Goal: Task Accomplishment & Management: Manage account settings

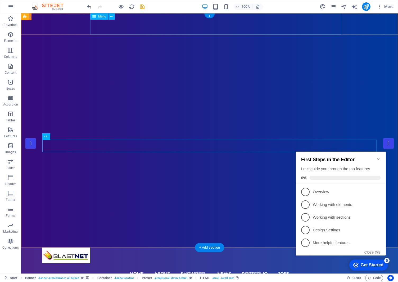
click at [230, 263] on nav "Home About Showreel News Portfolio jobs" at bounding box center [209, 273] width 335 height 21
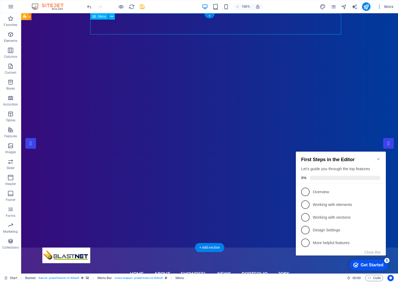
click at [230, 263] on nav "Home About Showreel News Portfolio jobs" at bounding box center [209, 273] width 335 height 21
select select
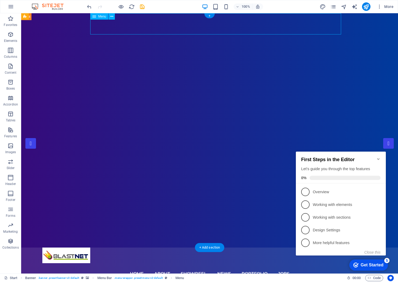
select select
select select "1"
select select
select select "2"
select select
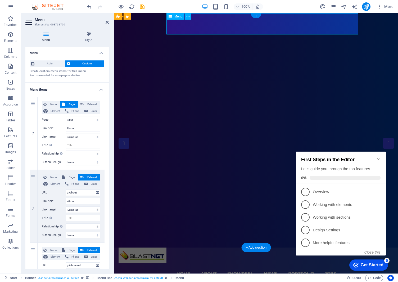
click at [275, 263] on nav "Home About Showreel News Portfolio jobs" at bounding box center [256, 273] width 275 height 21
click at [277, 263] on nav "Home About Showreel News Portfolio jobs" at bounding box center [256, 273] width 275 height 21
click at [369, 252] on button "Close this" at bounding box center [373, 252] width 16 height 4
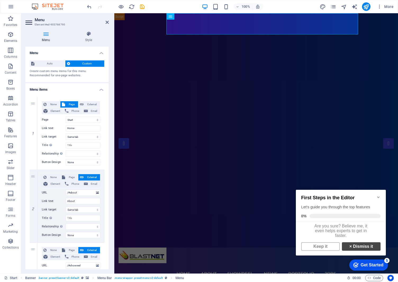
scroll to position [3, 0]
click at [349, 248] on link "× Dismiss it" at bounding box center [361, 246] width 39 height 8
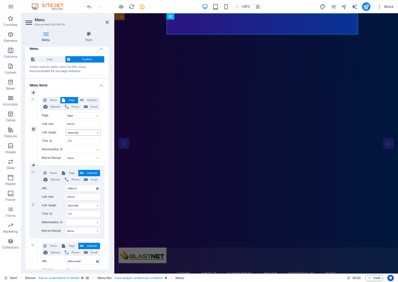
scroll to position [5, 0]
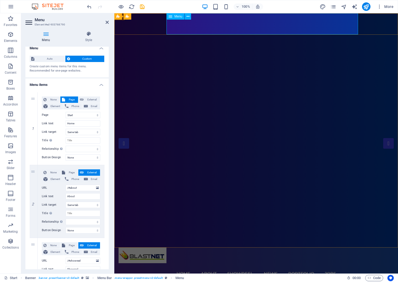
click at [309, 263] on nav "Home About Showreel News Portfolio jobs" at bounding box center [256, 273] width 275 height 21
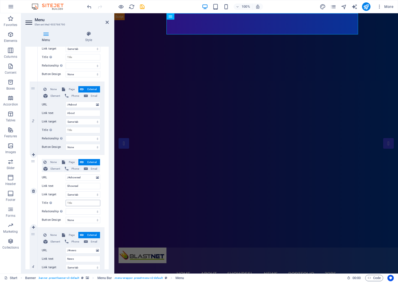
scroll to position [89, 0]
click at [81, 186] on input "Showreel" at bounding box center [83, 185] width 35 height 6
click at [80, 113] on input "About" at bounding box center [83, 112] width 35 height 6
type input "Sobre"
select select
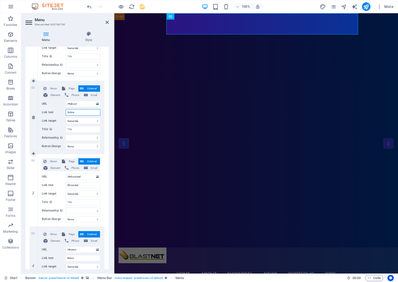
select select
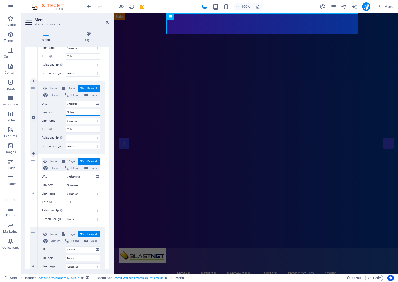
type input "Sobre"
select select
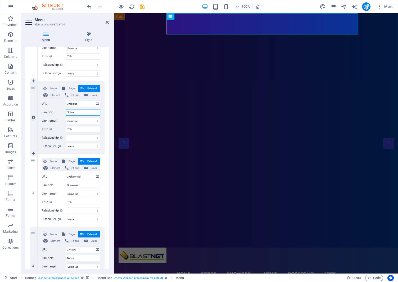
select select
type input "Sob"
select select
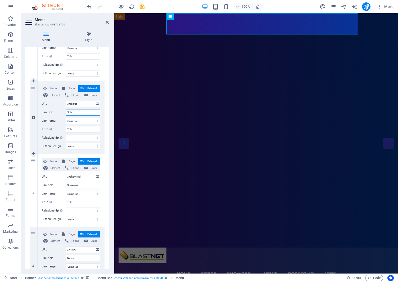
select select
type input "S"
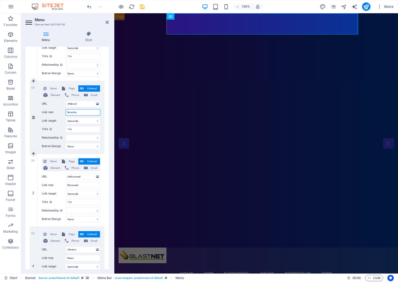
type input "Nosotros"
select select
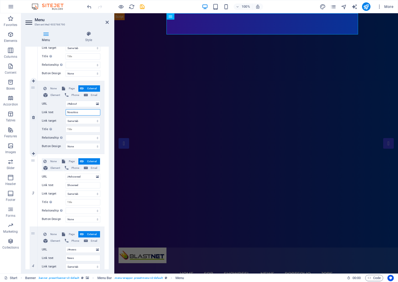
select select
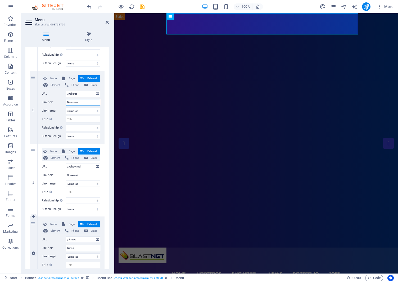
scroll to position [101, 0]
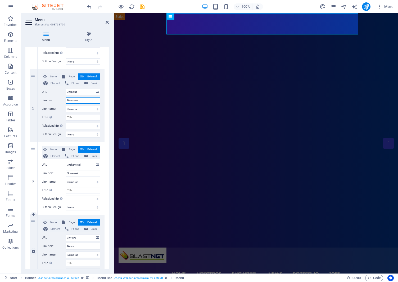
type input "Nosotros"
click at [79, 246] on input "News" at bounding box center [83, 246] width 35 height 6
type input "Noticias"
select select
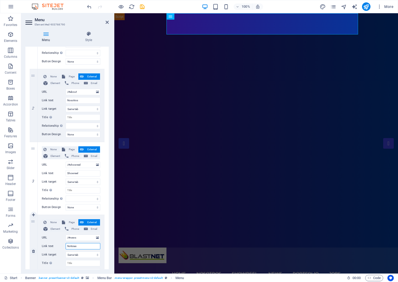
select select
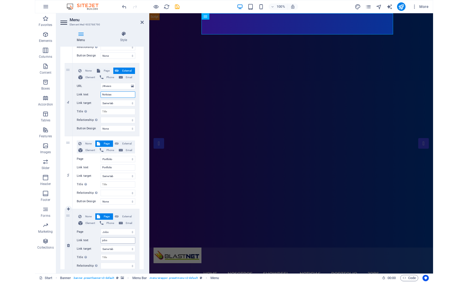
scroll to position [253, 0]
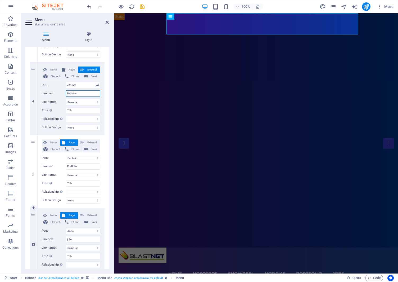
type input "Noticias"
click at [78, 231] on select "Start Portfolio Jobs Legal Notice Privacy" at bounding box center [83, 230] width 35 height 6
click at [66, 227] on select "Start Portfolio Jobs Legal Notice Privacy" at bounding box center [83, 230] width 35 height 6
click at [54, 223] on span "Element" at bounding box center [55, 222] width 12 height 6
select select
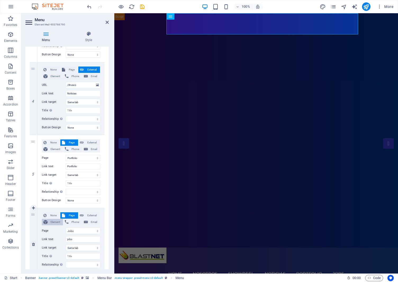
select select
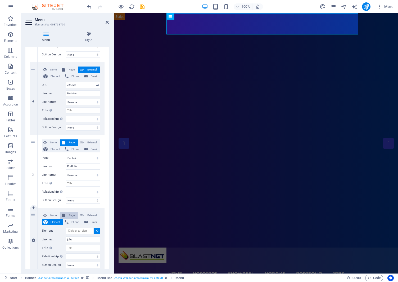
click at [67, 214] on span "Page" at bounding box center [72, 215] width 10 height 6
select select
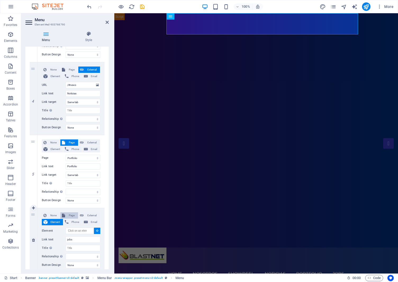
select select
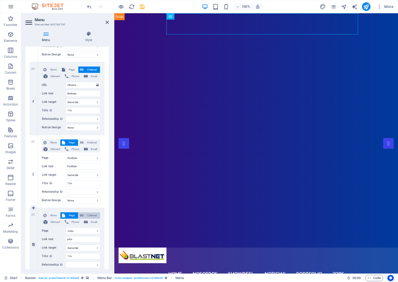
click at [92, 213] on span "External" at bounding box center [91, 215] width 13 height 6
select select
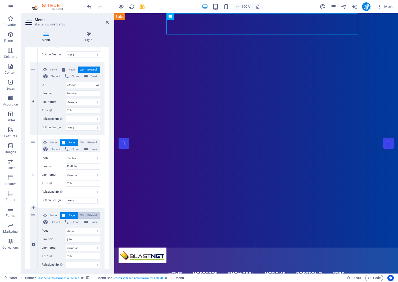
select select
select select "blank"
select select
click at [92, 222] on span "Email" at bounding box center [93, 222] width 9 height 6
select select
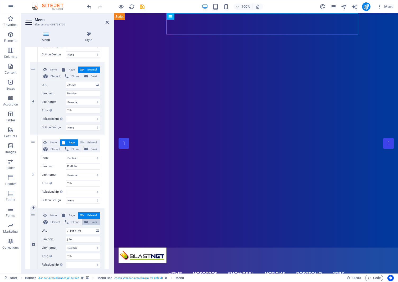
select select
click at [72, 215] on span "Page" at bounding box center [72, 215] width 10 height 6
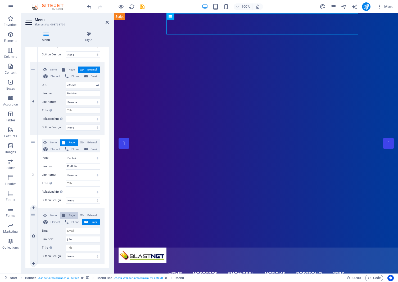
select select
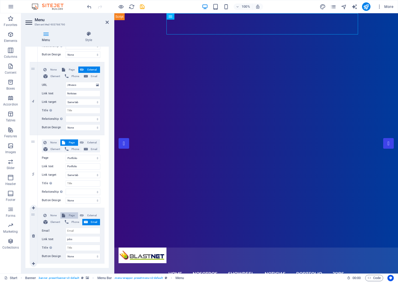
select select
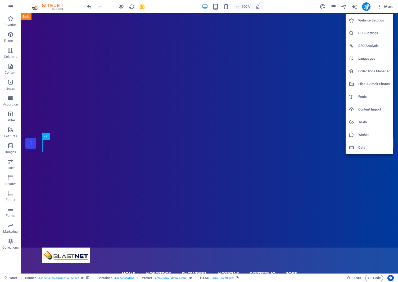
click at [383, 218] on div at bounding box center [199, 141] width 398 height 282
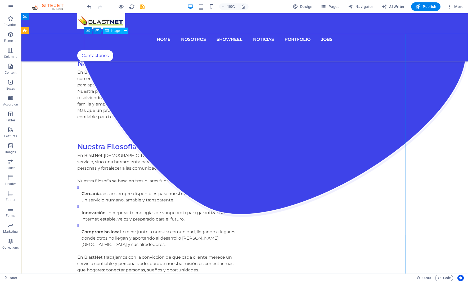
scroll to position [806, 0]
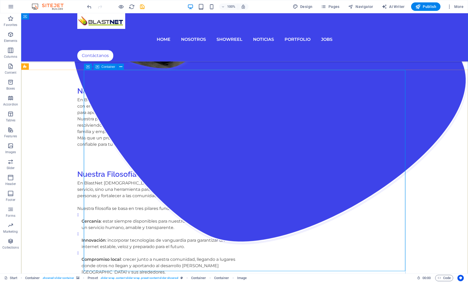
click at [110, 67] on span "Container" at bounding box center [108, 66] width 14 height 3
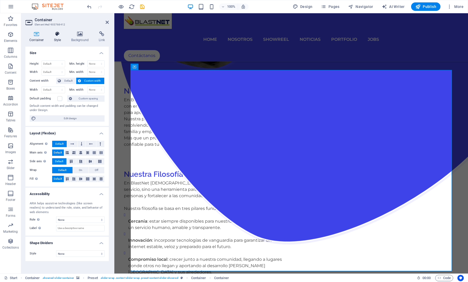
click at [57, 35] on icon at bounding box center [57, 33] width 15 height 5
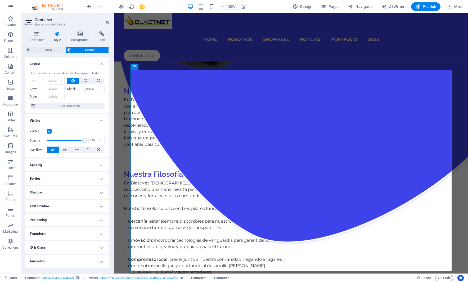
click at [57, 207] on h4 "Text Shadow" at bounding box center [66, 206] width 83 height 13
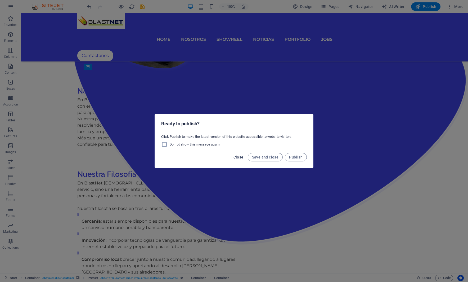
click at [236, 156] on span "Close" at bounding box center [239, 157] width 10 height 4
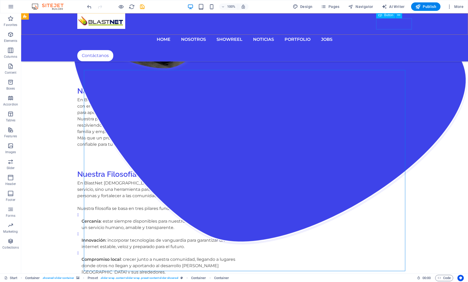
click at [386, 50] on div "Contáctanos" at bounding box center [244, 55] width 335 height 11
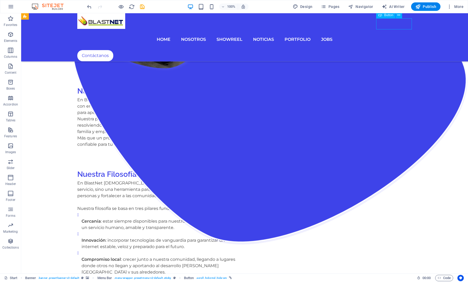
click at [386, 50] on div "Contáctanos" at bounding box center [244, 55] width 335 height 11
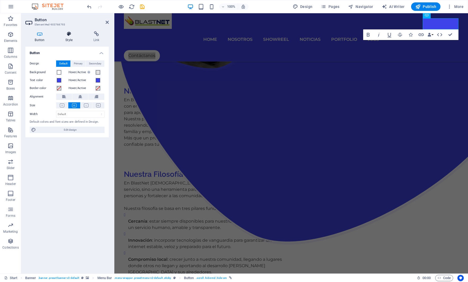
click at [68, 37] on h4 "Style" at bounding box center [70, 36] width 28 height 11
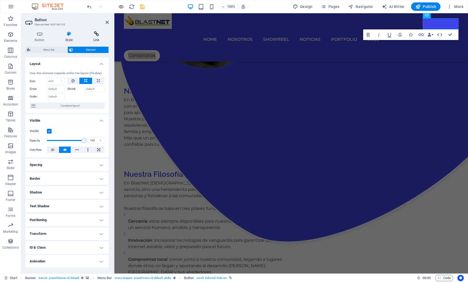
click at [98, 36] on icon at bounding box center [96, 33] width 25 height 5
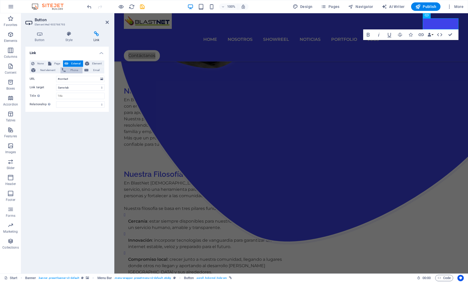
click at [72, 71] on span "Phone" at bounding box center [74, 70] width 14 height 6
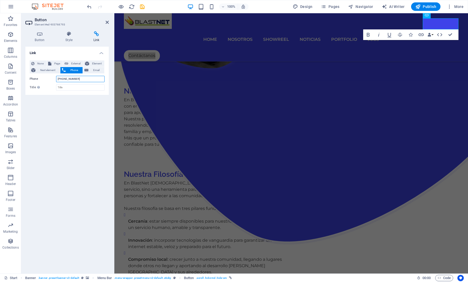
type input "+56972647834"
drag, startPoint x: 65, startPoint y: 95, endPoint x: 66, endPoint y: 91, distance: 3.8
click at [65, 95] on div "None Page External Element Next element Phone Email Page Start Portfolio Jobs L…" at bounding box center [66, 75] width 83 height 39
click at [66, 88] on input "Title Additional link description, should not be the same as the link text. The…" at bounding box center [80, 87] width 48 height 6
click at [73, 107] on div "Link None Page External Element Next element Phone Email Page Start Portfolio J…" at bounding box center [66, 158] width 83 height 222
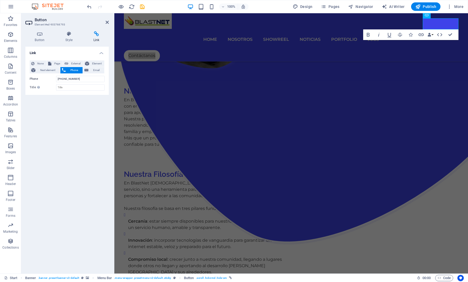
drag, startPoint x: 74, startPoint y: 107, endPoint x: 83, endPoint y: 101, distance: 10.1
click at [74, 107] on div "Link None Page External Element Next element Phone Email Page Start Portfolio J…" at bounding box center [66, 158] width 83 height 222
click at [97, 71] on span "Email" at bounding box center [96, 70] width 13 height 6
type input "[EMAIL_ADDRESS][DOMAIN_NAME]"
click at [52, 107] on div "Link None Page External Element Next element Phone Email Page Start Portfolio J…" at bounding box center [66, 158] width 83 height 222
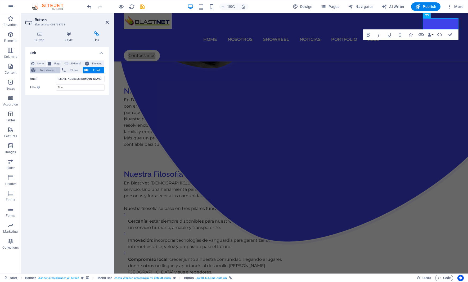
click at [52, 70] on span "Next element" at bounding box center [47, 70] width 21 height 6
click at [97, 65] on span "Element" at bounding box center [97, 63] width 12 height 6
click at [90, 122] on div "Link None Page External Element Next element Phone Email Page Start Portfolio J…" at bounding box center [66, 158] width 83 height 222
click at [68, 34] on icon at bounding box center [69, 33] width 26 height 5
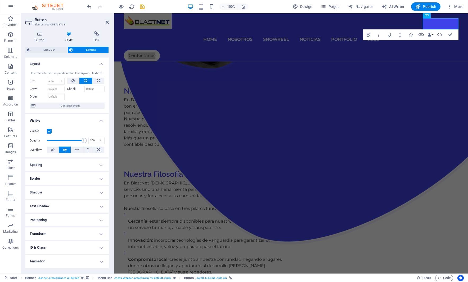
click at [41, 37] on h4 "Button" at bounding box center [40, 36] width 31 height 11
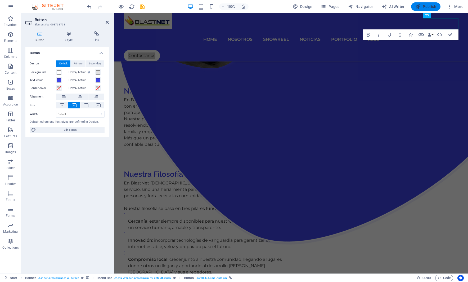
click at [398, 4] on button "Publish" at bounding box center [425, 6] width 29 height 8
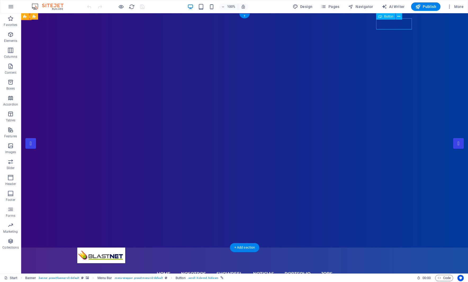
drag, startPoint x: 390, startPoint y: 24, endPoint x: 297, endPoint y: 24, distance: 93.2
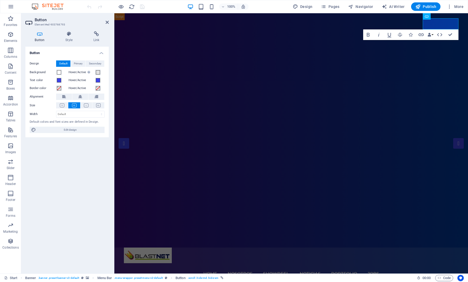
click at [96, 31] on div "Button Style Link Button Design Default Primary Secondary Background Hover/Acti…" at bounding box center [67, 150] width 92 height 246
click at [96, 34] on icon at bounding box center [96, 33] width 25 height 5
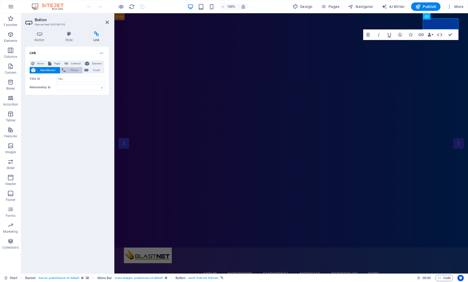
click at [75, 71] on span "Phone" at bounding box center [74, 70] width 14 height 6
click at [88, 78] on input "+569787" at bounding box center [80, 79] width 48 height 6
paste input "‭[PHONE_NUMBER]‬"
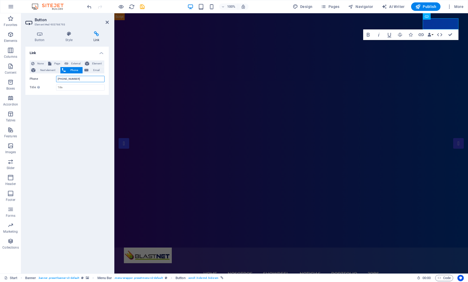
type input "‭[PHONE_NUMBER]‬"
click at [79, 109] on div "Link None Page External Element Next element Phone Email Page Start Portfolio J…" at bounding box center [66, 158] width 83 height 222
click at [74, 117] on div "Link None Page External Element Next element Phone Email Page Start Portfolio J…" at bounding box center [66, 158] width 83 height 222
click at [96, 69] on span "Email" at bounding box center [96, 70] width 13 height 6
type input "[EMAIL_ADDRESS][DOMAIN_NAME]"
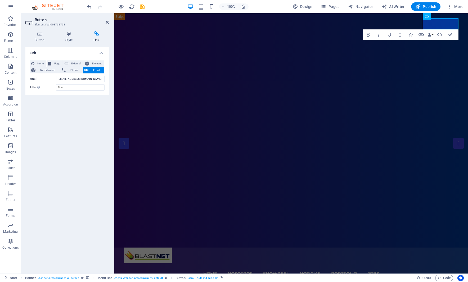
click at [93, 171] on div "Link None Page External Element Next element Phone Email Page Start Portfolio J…" at bounding box center [66, 158] width 83 height 222
click at [95, 63] on span "Element" at bounding box center [97, 63] width 12 height 6
click at [73, 61] on span "External" at bounding box center [76, 63] width 12 height 6
select select "blank"
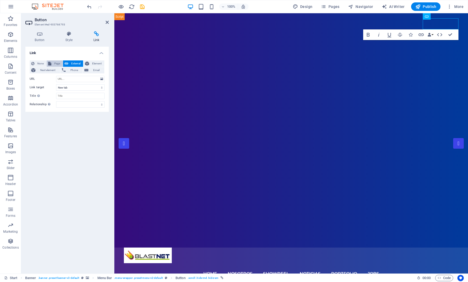
click at [54, 64] on span "Page" at bounding box center [57, 63] width 8 height 6
select select
click at [102, 79] on select "Start Portfolio Jobs Legal Notice Privacy" at bounding box center [80, 79] width 48 height 6
click at [99, 85] on select "New tab Same tab Overlay" at bounding box center [80, 87] width 48 height 6
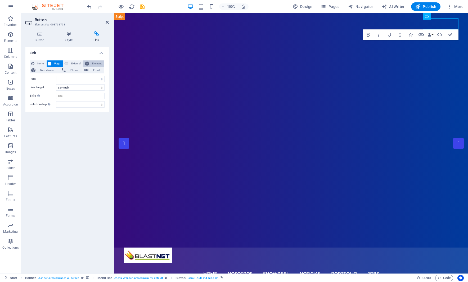
click at [93, 61] on span "Element" at bounding box center [97, 63] width 12 height 6
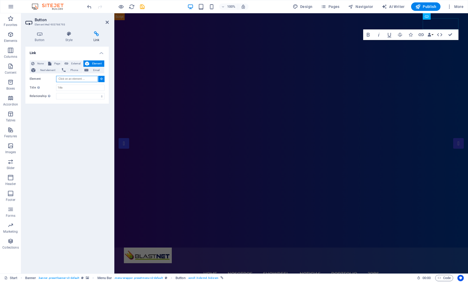
click at [86, 81] on input "Element" at bounding box center [77, 79] width 42 height 6
type input "#ed-903768793"
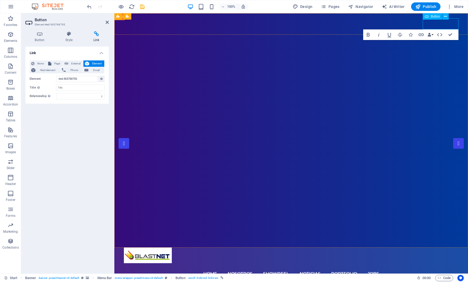
click at [96, 71] on span "Email" at bounding box center [96, 70] width 13 height 6
click at [75, 123] on div "Link None Page External Element Next element Phone Email Page Start Portfolio J…" at bounding box center [66, 158] width 83 height 222
click at [70, 35] on icon at bounding box center [69, 33] width 26 height 5
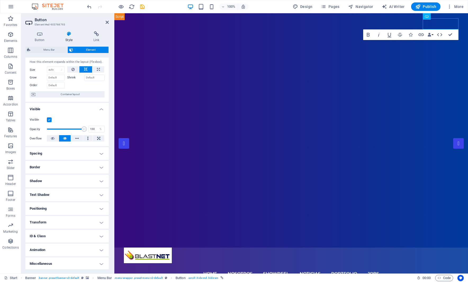
scroll to position [12, 0]
click at [98, 262] on h4 "Miscellaneous" at bounding box center [66, 262] width 83 height 13
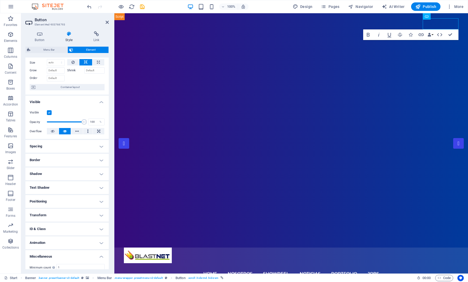
scroll to position [0, 0]
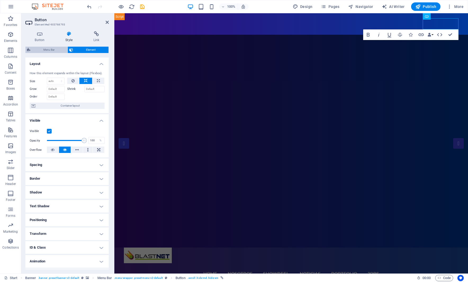
click at [51, 48] on span "Menu Bar" at bounding box center [49, 50] width 34 height 6
select select "rem"
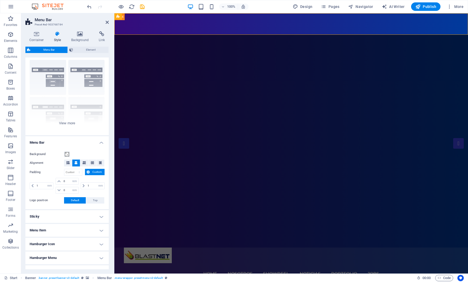
scroll to position [12, 0]
click at [37, 35] on icon at bounding box center [36, 33] width 23 height 5
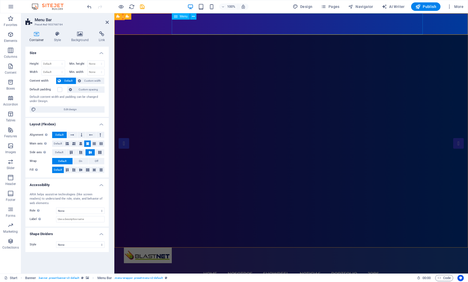
click at [347, 263] on nav "Home Nosotros Showreel Noticias Portfolio jobs" at bounding box center [291, 273] width 335 height 21
click at [350, 263] on nav "Home Nosotros Showreel Noticias Portfolio jobs" at bounding box center [291, 273] width 335 height 21
click at [106, 23] on icon at bounding box center [107, 22] width 3 height 4
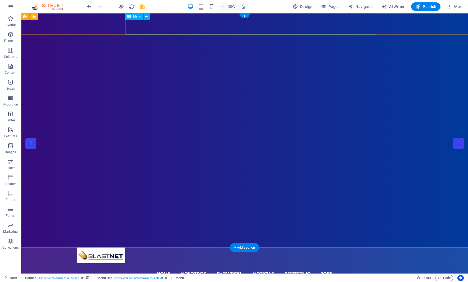
click at [199, 263] on nav "Home Nosotros Showreel Noticias Portfolio jobs" at bounding box center [244, 273] width 335 height 21
click at [206, 263] on nav "Home Nosotros Showreel Noticias Portfolio jobs" at bounding box center [244, 273] width 335 height 21
drag, startPoint x: 206, startPoint y: 24, endPoint x: 113, endPoint y: 24, distance: 93.5
click at [206, 263] on nav "Home Nosotros Showreel Noticias Portfolio jobs" at bounding box center [244, 273] width 335 height 21
select select
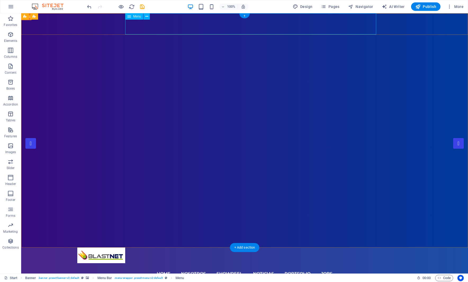
select select
select select "1"
select select
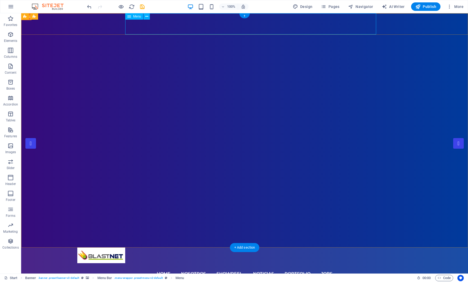
select select "2"
select select
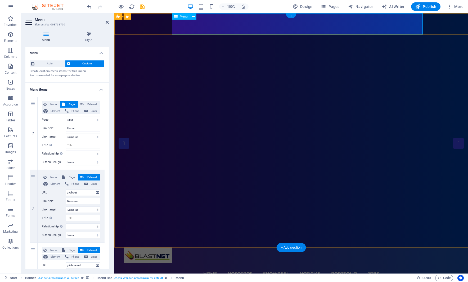
click at [232, 263] on nav "Home Nosotros Showreel Noticias Portfolio jobs" at bounding box center [291, 273] width 335 height 21
click at [240, 263] on nav "Home Nosotros Showreel Noticias Portfolio jobs" at bounding box center [291, 273] width 335 height 21
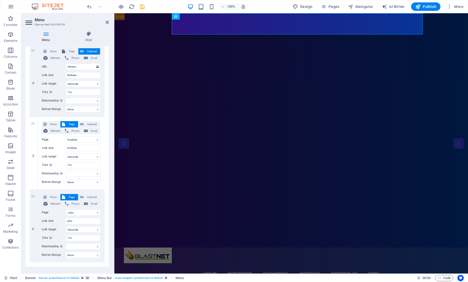
scroll to position [272, 0]
click at [83, 149] on input "Portfolio" at bounding box center [83, 148] width 35 height 6
type input "Planes"
select select
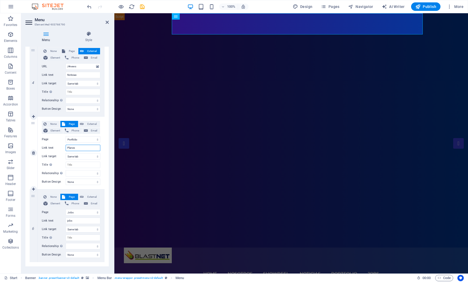
select select
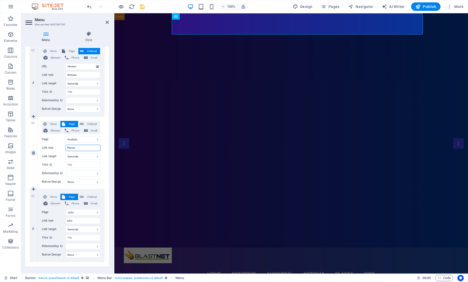
type input "Planes"
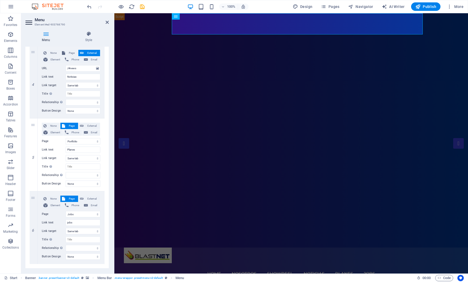
scroll to position [279, 0]
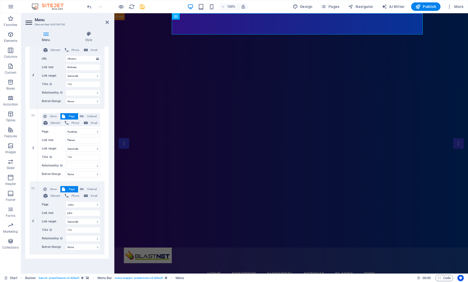
click at [27, 21] on icon at bounding box center [29, 22] width 8 height 8
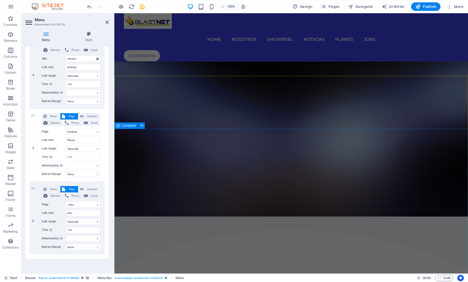
scroll to position [2502, 0]
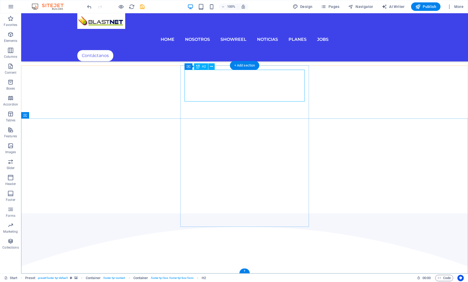
drag, startPoint x: 271, startPoint y: 89, endPoint x: 177, endPoint y: 89, distance: 93.5
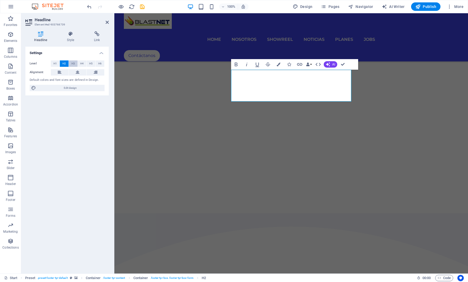
click at [74, 63] on span "H3" at bounding box center [72, 63] width 3 height 6
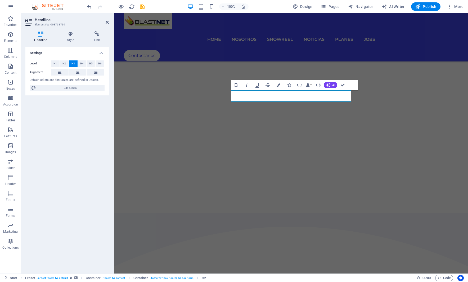
scroll to position [2482, 0]
click at [67, 65] on button "H2" at bounding box center [64, 63] width 9 height 6
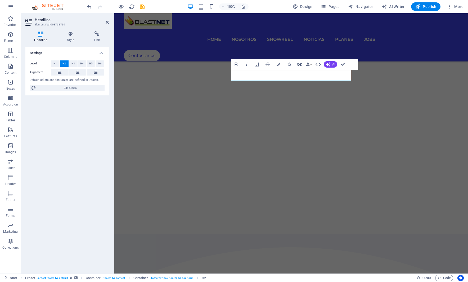
scroll to position [2502, 0]
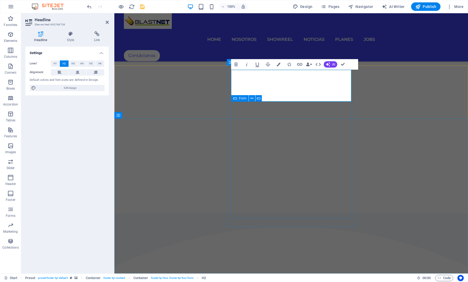
drag, startPoint x: 305, startPoint y: 145, endPoint x: 298, endPoint y: 140, distance: 9.1
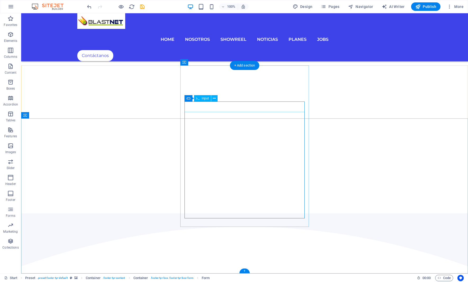
drag, startPoint x: 245, startPoint y: 107, endPoint x: 221, endPoint y: 109, distance: 23.6
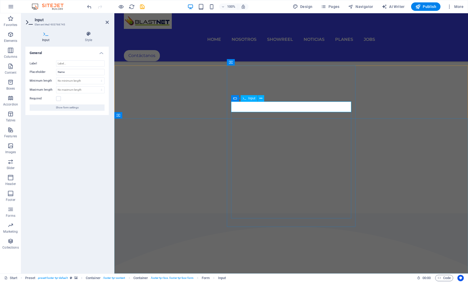
click at [80, 72] on input "Name" at bounding box center [80, 72] width 48 height 6
type input "Nombre"
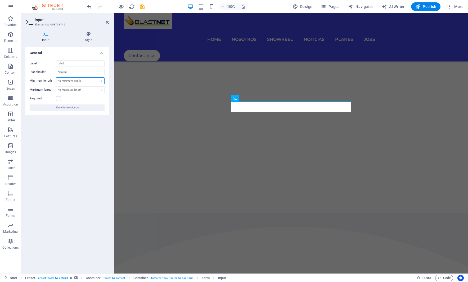
click at [82, 78] on select "No minimum length chars" at bounding box center [80, 81] width 48 height 6
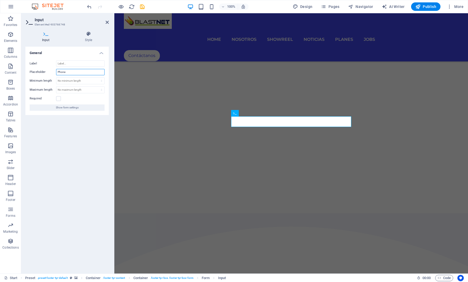
drag, startPoint x: 68, startPoint y: 73, endPoint x: 53, endPoint y: 71, distance: 15.4
click at [53, 71] on div "Placeholder Phone" at bounding box center [67, 72] width 75 height 6
type input "Celular"
click at [82, 131] on div "General Label Placeholder Celular Minimum length No minimum length chars Maximu…" at bounding box center [66, 158] width 83 height 222
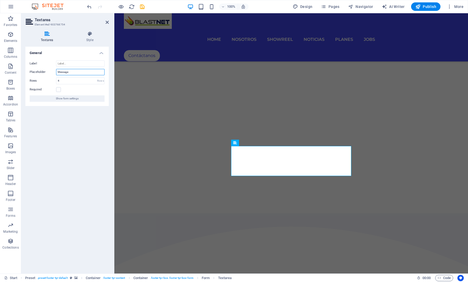
click at [72, 74] on input "Message" at bounding box center [80, 72] width 48 height 6
type input "Mensaje"
click at [82, 129] on div "General Label Placeholder Mensaje Rows 4 Rows Required Show form settings" at bounding box center [66, 158] width 83 height 222
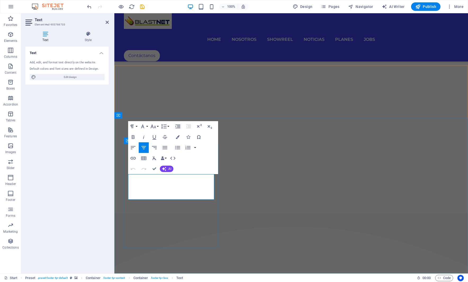
drag, startPoint x: 194, startPoint y: 178, endPoint x: 151, endPoint y: 178, distance: 42.9
drag, startPoint x: 199, startPoint y: 191, endPoint x: 197, endPoint y: 188, distance: 2.9
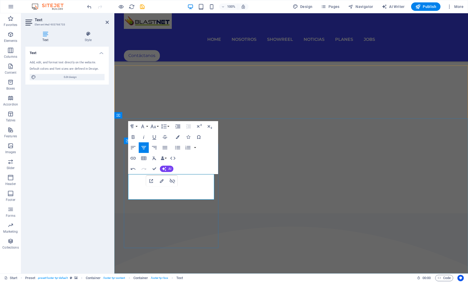
drag, startPoint x: 198, startPoint y: 187, endPoint x: 149, endPoint y: 186, distance: 49.5
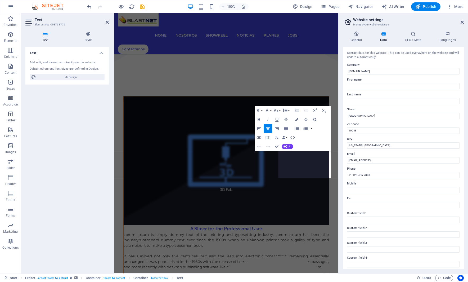
scroll to position [2339, 0]
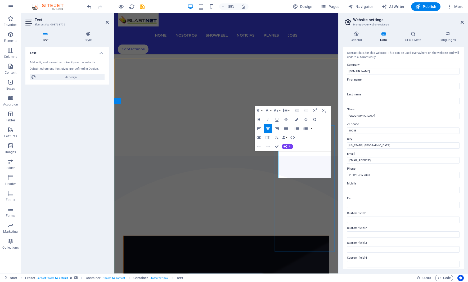
drag, startPoint x: 345, startPoint y: 189, endPoint x: 342, endPoint y: 188, distance: 2.9
drag, startPoint x: 322, startPoint y: 187, endPoint x: 357, endPoint y: 188, distance: 34.4
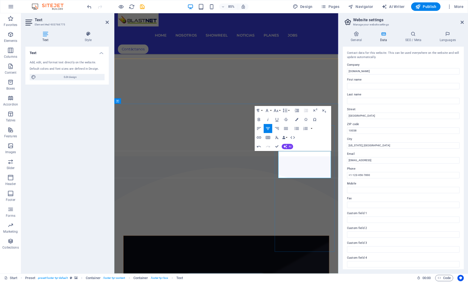
drag, startPoint x: 362, startPoint y: 202, endPoint x: 305, endPoint y: 198, distance: 57.1
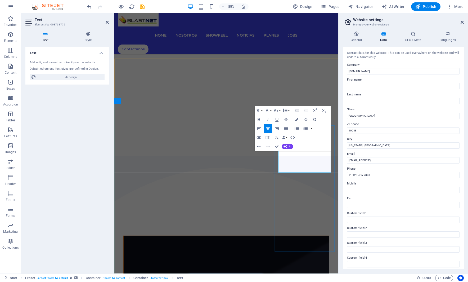
drag, startPoint x: 361, startPoint y: 195, endPoint x: 314, endPoint y: 195, distance: 47.1
click at [297, 119] on icon "button" at bounding box center [296, 119] width 3 height 3
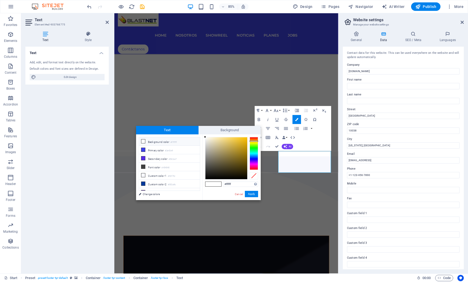
click at [255, 141] on div at bounding box center [254, 153] width 8 height 33
click at [256, 139] on div at bounding box center [254, 153] width 8 height 33
click at [256, 141] on div at bounding box center [254, 153] width 8 height 33
click at [256, 141] on div at bounding box center [254, 141] width 8 height 1
click at [258, 141] on div "#ffffff Supported formats #0852ed rgb(8, 82, 237) rgba(8, 82, 237, 90%) hsv(221…" at bounding box center [231, 205] width 59 height 142
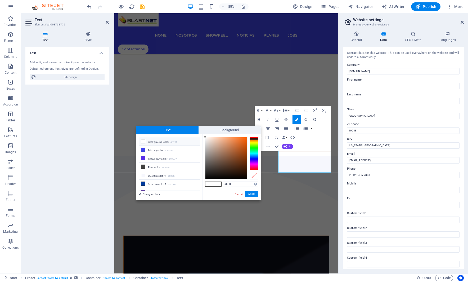
click at [255, 139] on div at bounding box center [254, 138] width 8 height 1
drag, startPoint x: 256, startPoint y: 140, endPoint x: 253, endPoint y: 141, distance: 3.3
click at [257, 138] on div at bounding box center [254, 153] width 8 height 33
click at [242, 140] on div at bounding box center [226, 158] width 42 height 42
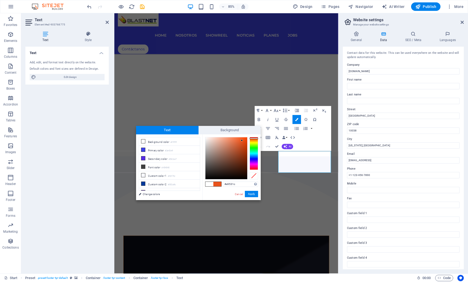
click at [242, 140] on div at bounding box center [242, 140] width 2 height 2
click at [246, 139] on div at bounding box center [226, 158] width 42 height 42
drag, startPoint x: 245, startPoint y: 143, endPoint x: 245, endPoint y: 147, distance: 3.4
click at [245, 143] on div at bounding box center [226, 158] width 42 height 42
click at [245, 147] on div at bounding box center [226, 158] width 42 height 42
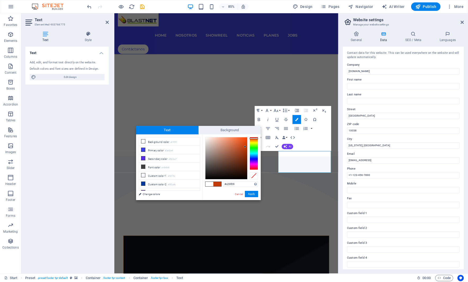
click at [255, 141] on div at bounding box center [254, 153] width 8 height 33
drag, startPoint x: 255, startPoint y: 141, endPoint x: 249, endPoint y: 142, distance: 6.5
click at [255, 140] on div at bounding box center [254, 139] width 8 height 1
click at [245, 141] on div at bounding box center [226, 158] width 42 height 42
type input "#f9930e"
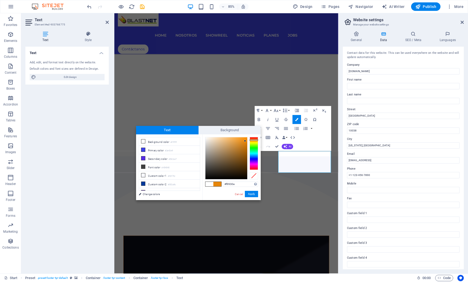
click at [245, 138] on div at bounding box center [226, 158] width 42 height 42
click at [250, 194] on button "Apply" at bounding box center [251, 194] width 13 height 6
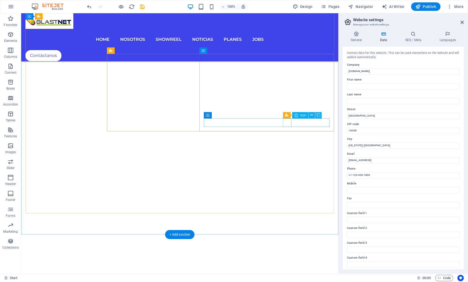
scroll to position [2237, 0]
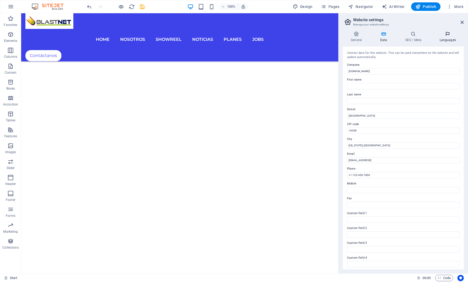
click at [448, 40] on h4 "Languages" at bounding box center [448, 36] width 32 height 11
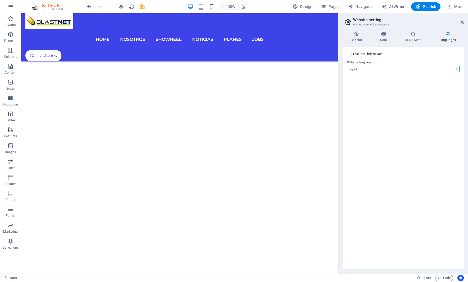
click at [428, 67] on select "Abkhazian Afar Afrikaans Akan Albanian Amharic Arabic Aragonese Armenian Assame…" at bounding box center [403, 69] width 113 height 6
select select "148"
click at [347, 66] on select "Abkhazian Afar Afrikaans Akan Albanian Amharic Arabic Aragonese Armenian Assame…" at bounding box center [403, 69] width 113 height 6
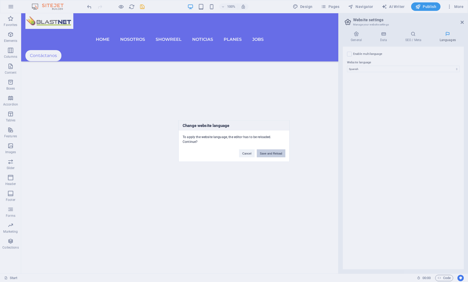
click at [268, 152] on button "Save and Reload" at bounding box center [271, 153] width 29 height 8
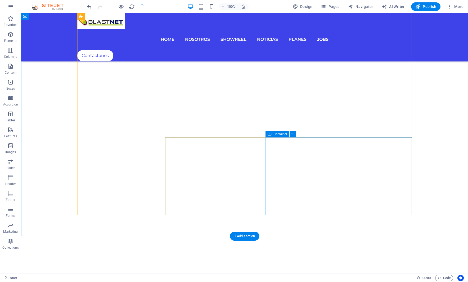
scroll to position [2332, 0]
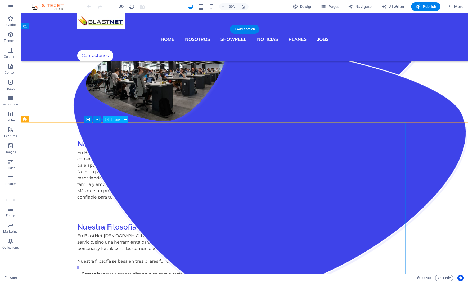
scroll to position [768, 0]
